Goal: Task Accomplishment & Management: Use online tool/utility

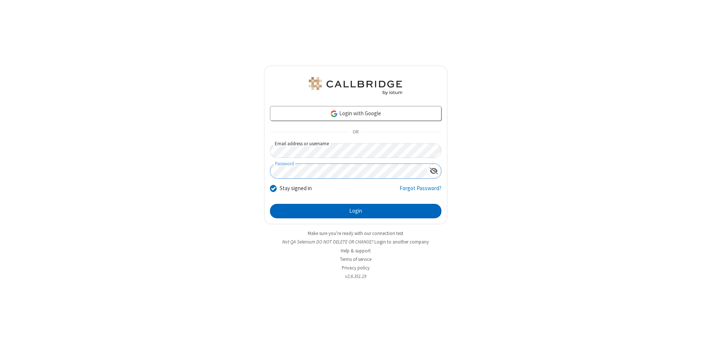
click at [356, 211] on button "Login" at bounding box center [356, 211] width 172 height 15
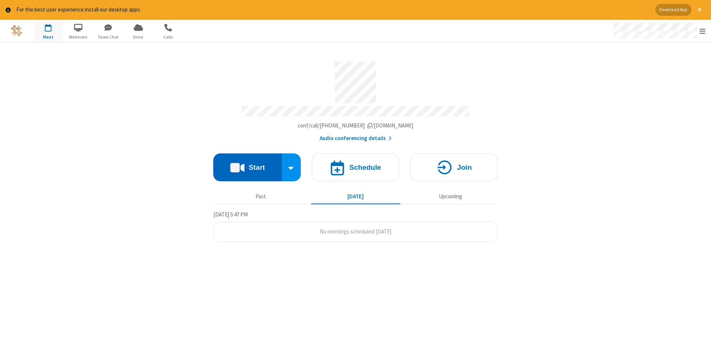
click at [248, 165] on button "Start" at bounding box center [247, 167] width 69 height 28
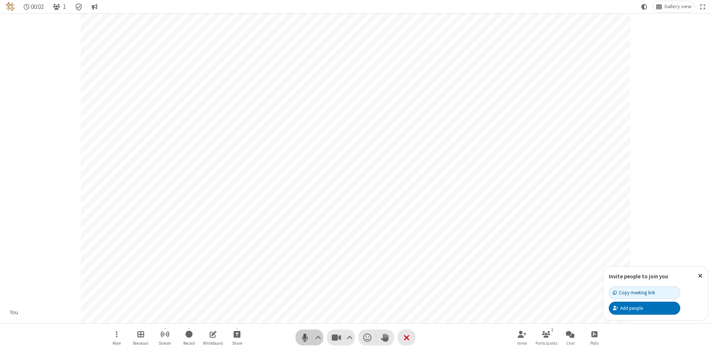
click at [305, 337] on span "Mute (Alt+A)" at bounding box center [304, 337] width 11 height 11
click at [305, 337] on span "Unmute (Alt+A)" at bounding box center [304, 337] width 11 height 11
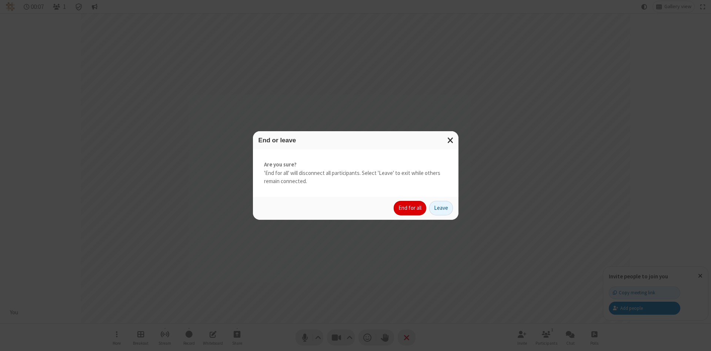
click at [411, 208] on button "End for all" at bounding box center [410, 208] width 33 height 15
